Goal: Task Accomplishment & Management: Complete application form

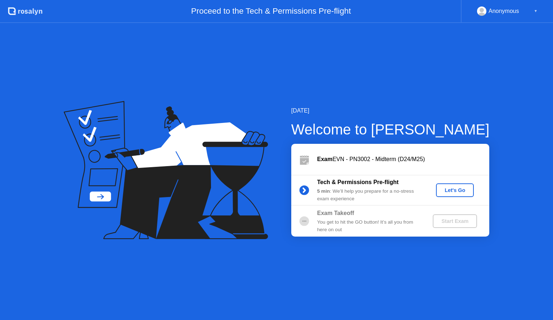
click at [449, 190] on div "Let's Go" at bounding box center [454, 190] width 32 height 6
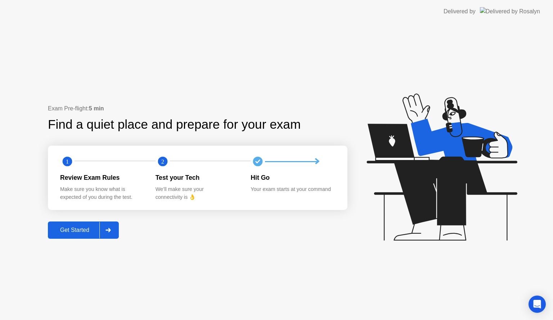
click at [84, 221] on div "Exam Pre-flight: 5 min Find a quiet place and prepare for your exam 1 2 Review …" at bounding box center [197, 171] width 299 height 134
click at [83, 227] on div "Get Started" at bounding box center [74, 230] width 49 height 6
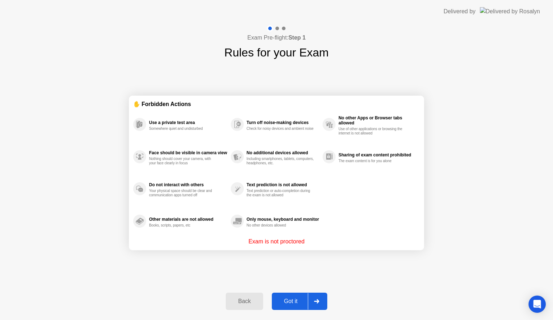
click at [281, 300] on div "Got it" at bounding box center [291, 301] width 34 height 6
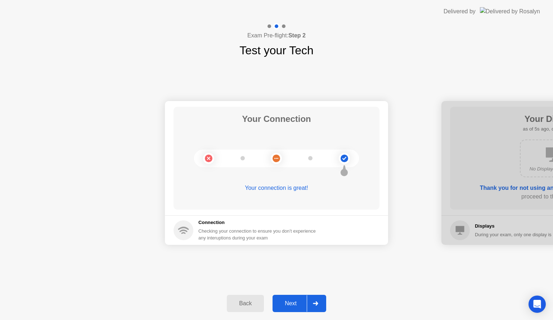
click at [292, 305] on div "Next" at bounding box center [290, 303] width 32 height 6
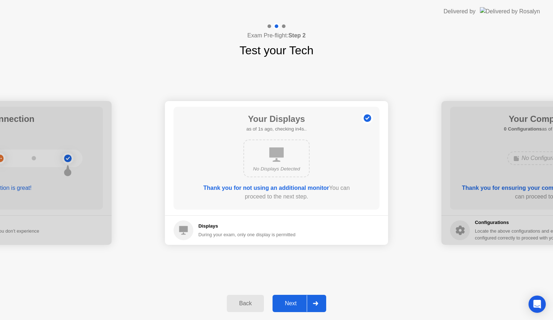
click at [295, 305] on div "Next" at bounding box center [290, 303] width 32 height 6
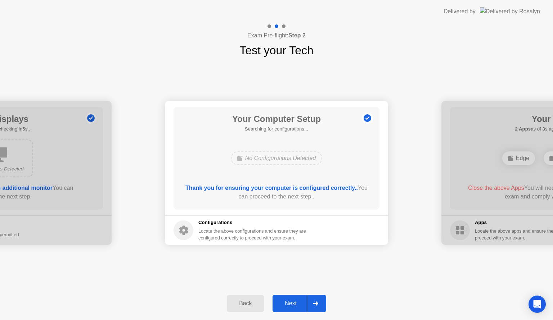
click at [295, 305] on div "Next" at bounding box center [290, 303] width 32 height 6
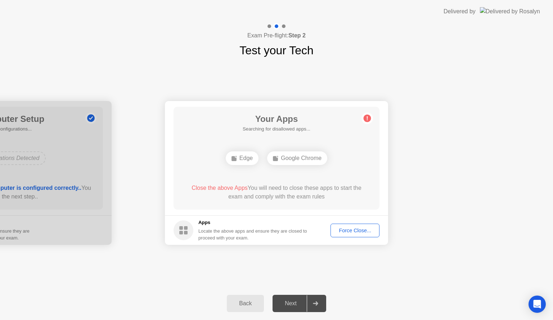
click at [295, 305] on div "Next" at bounding box center [290, 303] width 32 height 6
click at [295, 303] on div "Next" at bounding box center [290, 303] width 32 height 6
click at [340, 233] on div "Force Close..." at bounding box center [355, 231] width 44 height 6
click at [347, 233] on div "Force Close..." at bounding box center [355, 231] width 44 height 6
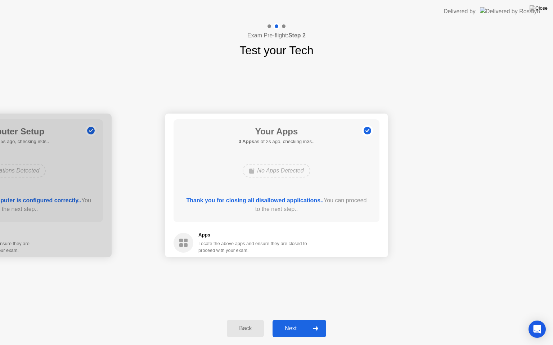
click at [292, 320] on div "Next" at bounding box center [290, 329] width 32 height 6
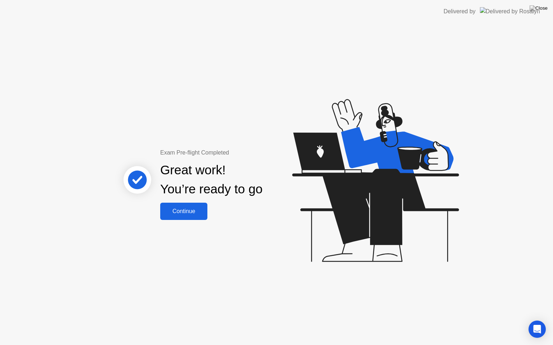
click at [192, 212] on div "Continue" at bounding box center [183, 211] width 43 height 6
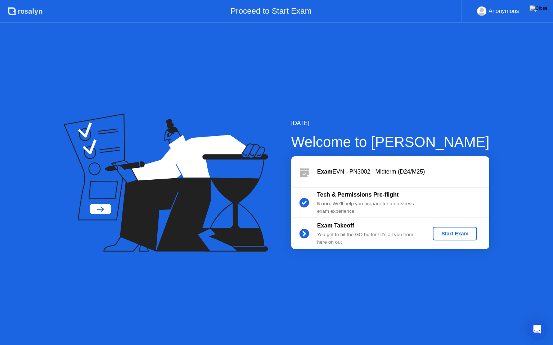
click at [453, 233] on div "Start Exam" at bounding box center [454, 234] width 38 height 6
